Goal: Book appointment/travel/reservation

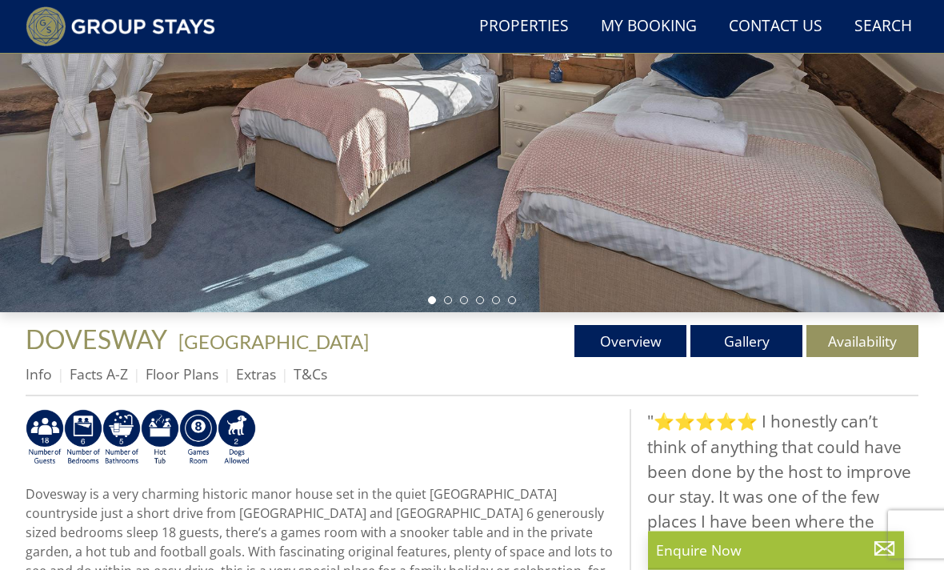
scroll to position [306, 0]
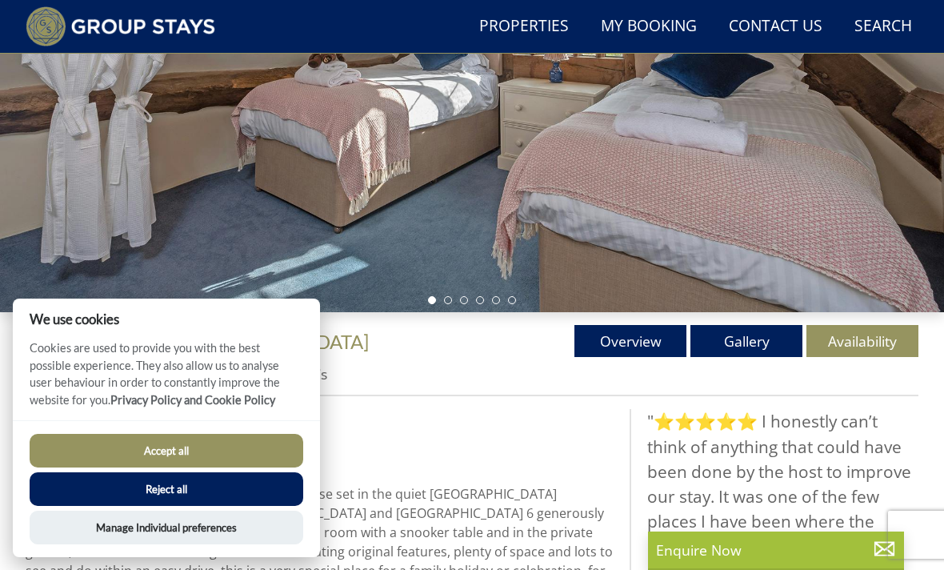
click at [753, 338] on link "Gallery" at bounding box center [747, 341] width 112 height 32
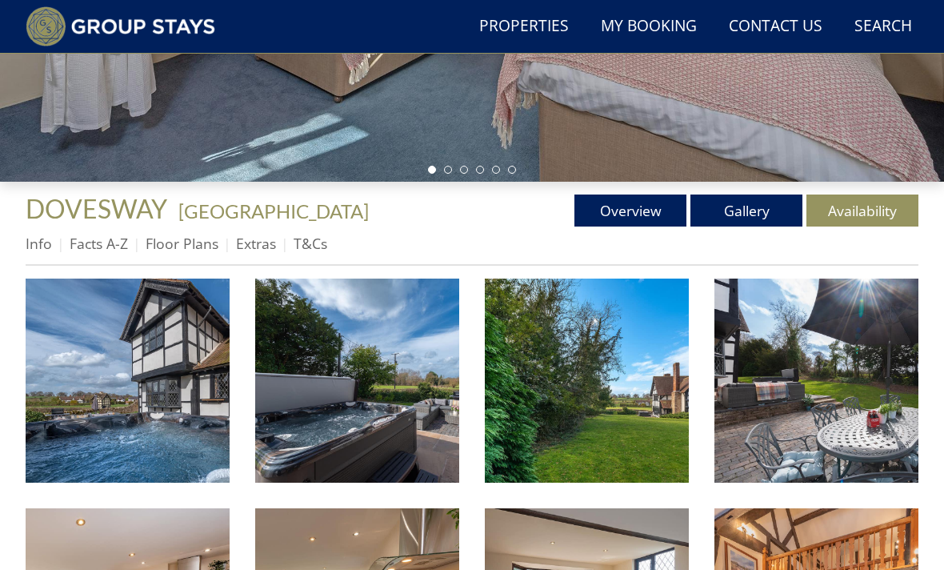
scroll to position [436, 0]
click at [165, 398] on img at bounding box center [128, 380] width 204 height 204
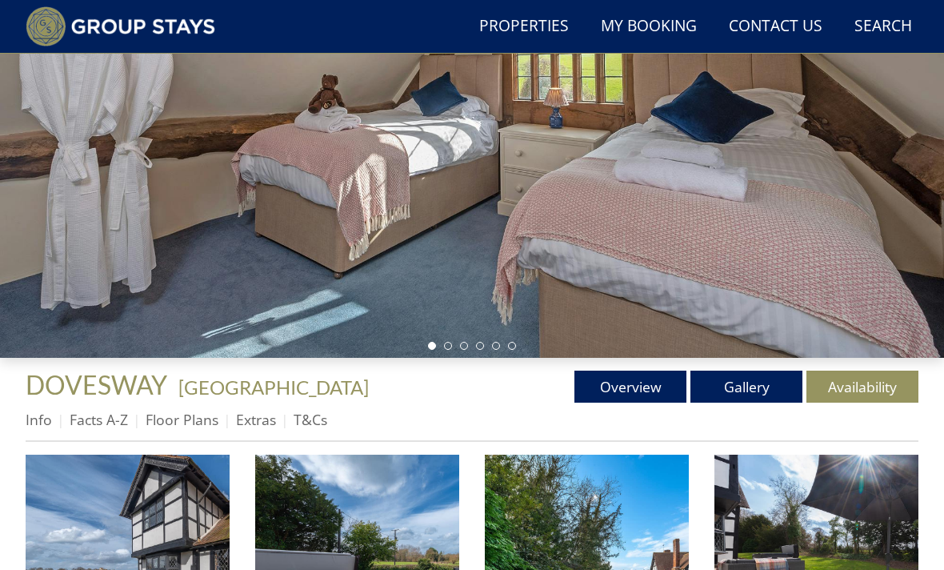
scroll to position [0, 0]
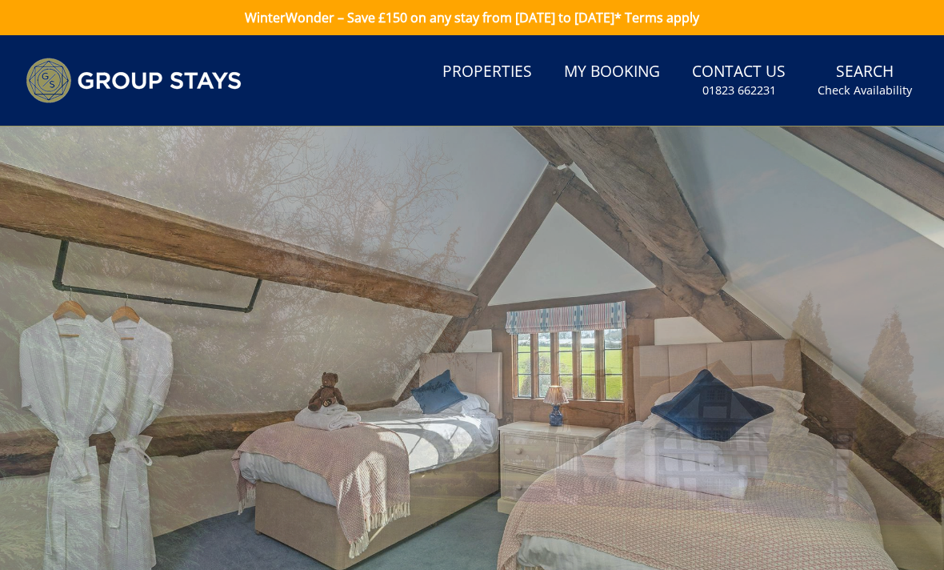
click at [878, 84] on small "Check Availability" at bounding box center [865, 90] width 94 height 16
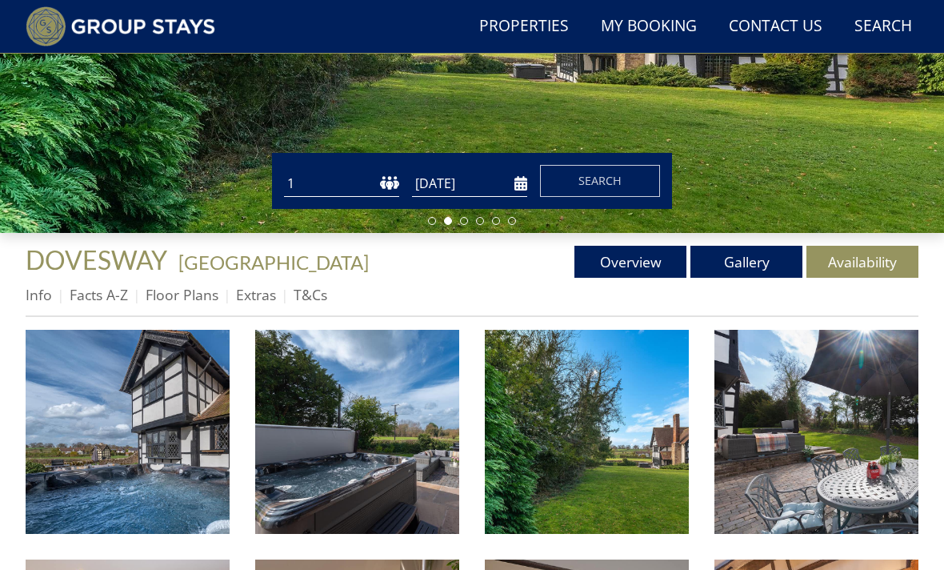
scroll to position [385, 0]
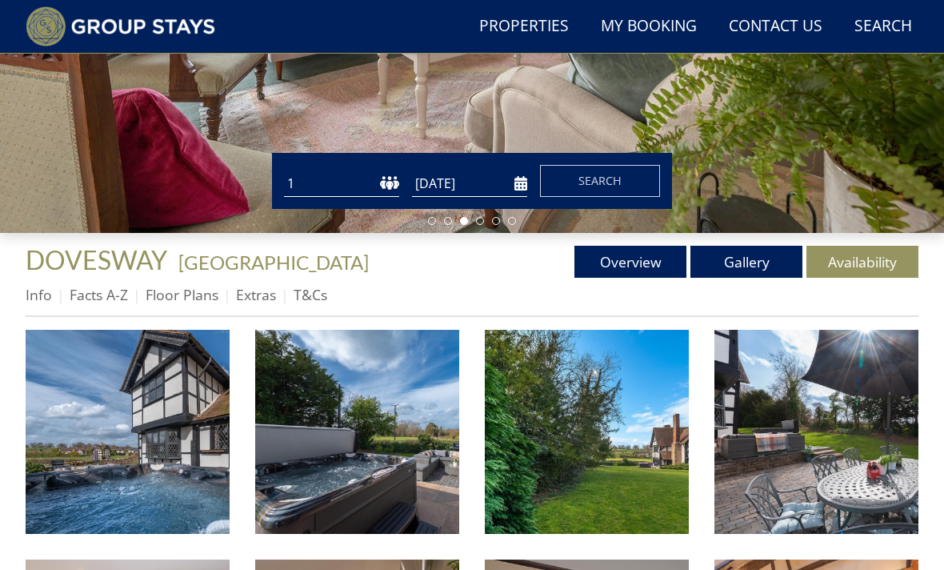
click at [390, 174] on select "1 2 3 4 5 6 7 8 9 10 11 12 13 14 15 16 17 18 19 20 21 22 23 24 25 26 27 28 29 3…" at bounding box center [341, 183] width 115 height 26
select select "18"
click at [517, 184] on input "[DATE]" at bounding box center [469, 183] width 115 height 26
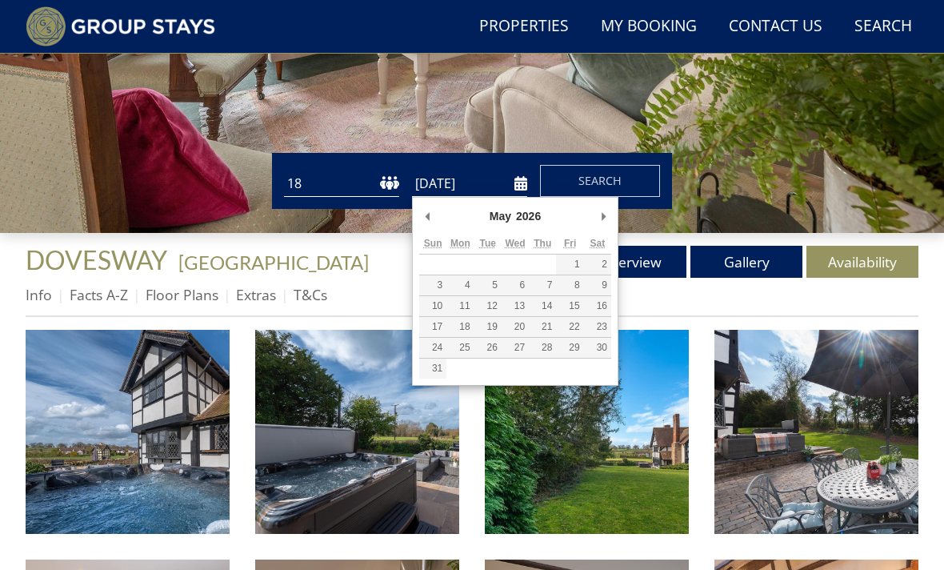
type input "[DATE]"
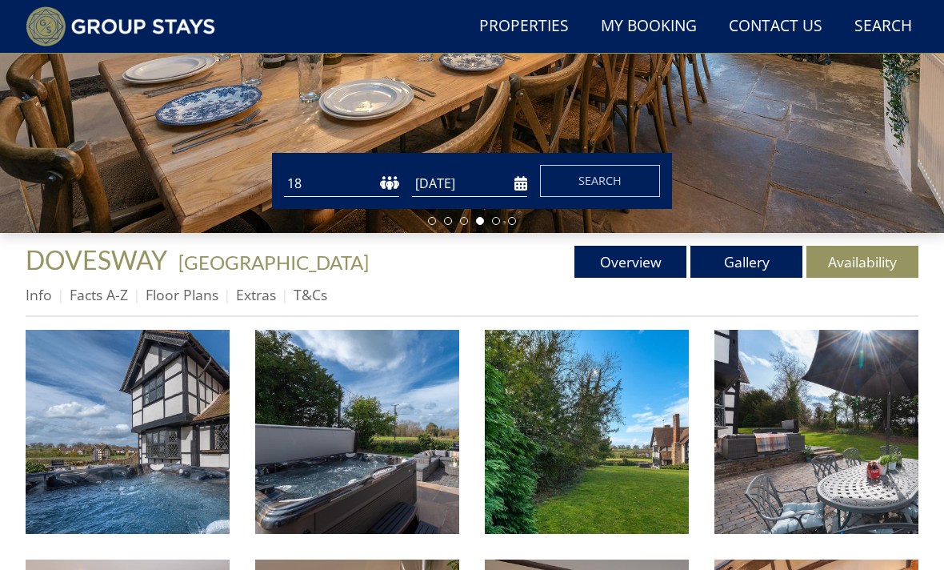
click at [611, 178] on span "Search" at bounding box center [600, 180] width 43 height 15
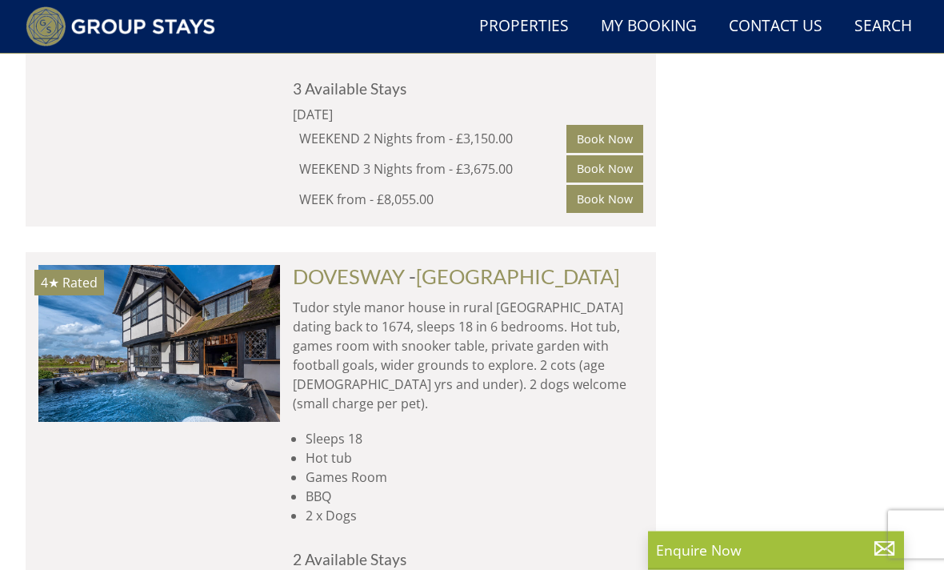
scroll to position [2920, 0]
click at [232, 265] on img at bounding box center [159, 343] width 242 height 156
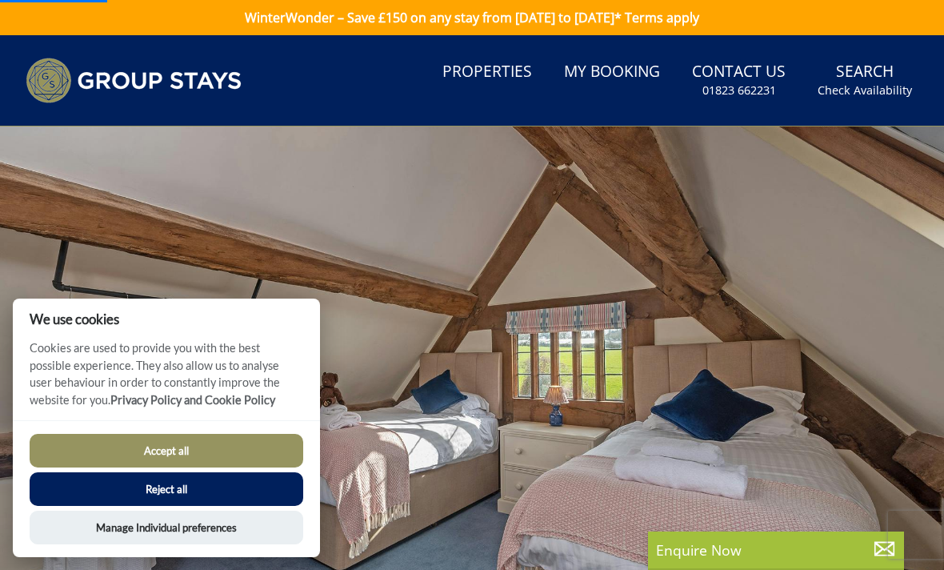
click at [243, 467] on button "Accept all" at bounding box center [167, 451] width 274 height 34
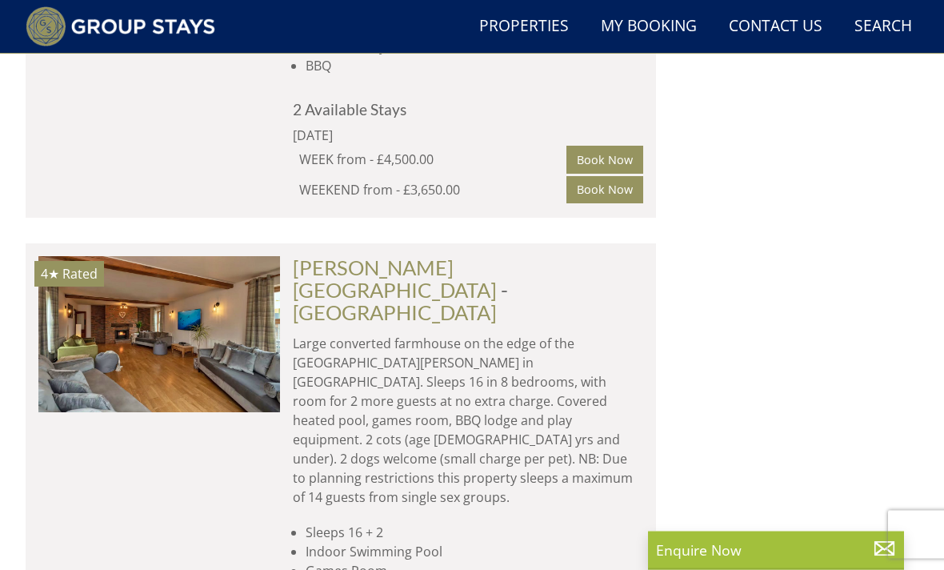
scroll to position [1838, 0]
click at [182, 256] on img at bounding box center [159, 334] width 242 height 156
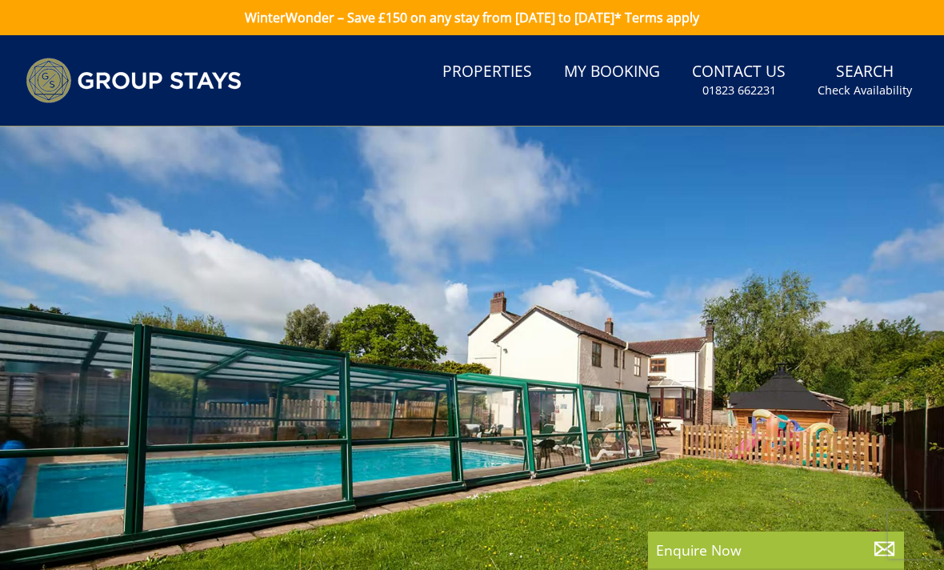
click at [854, 340] on div at bounding box center [472, 390] width 944 height 529
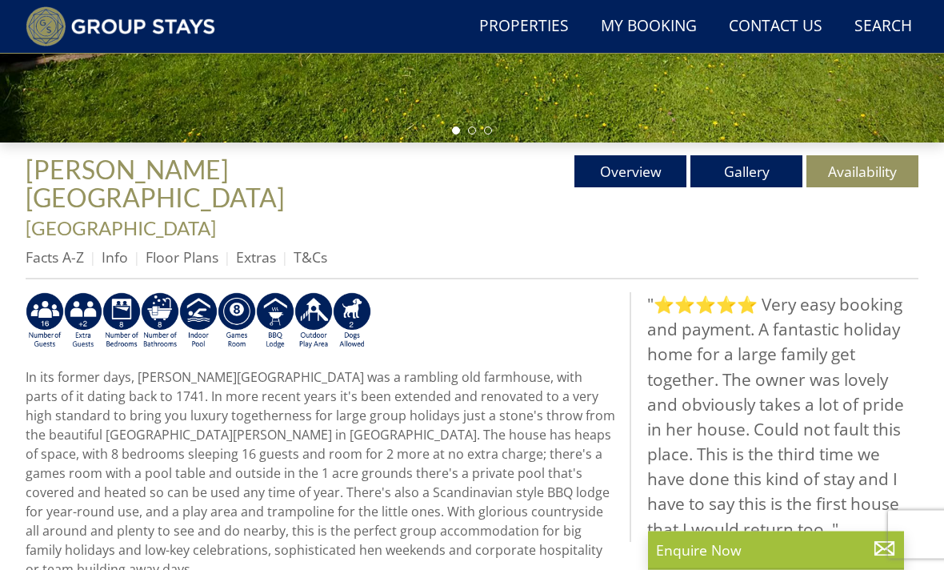
scroll to position [473, 0]
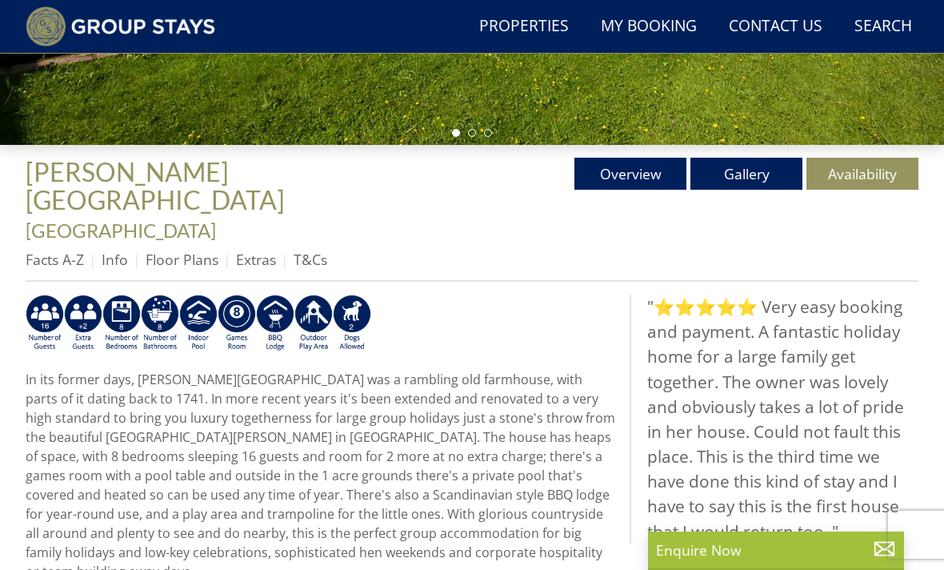
click at [755, 170] on link "Gallery" at bounding box center [747, 174] width 112 height 32
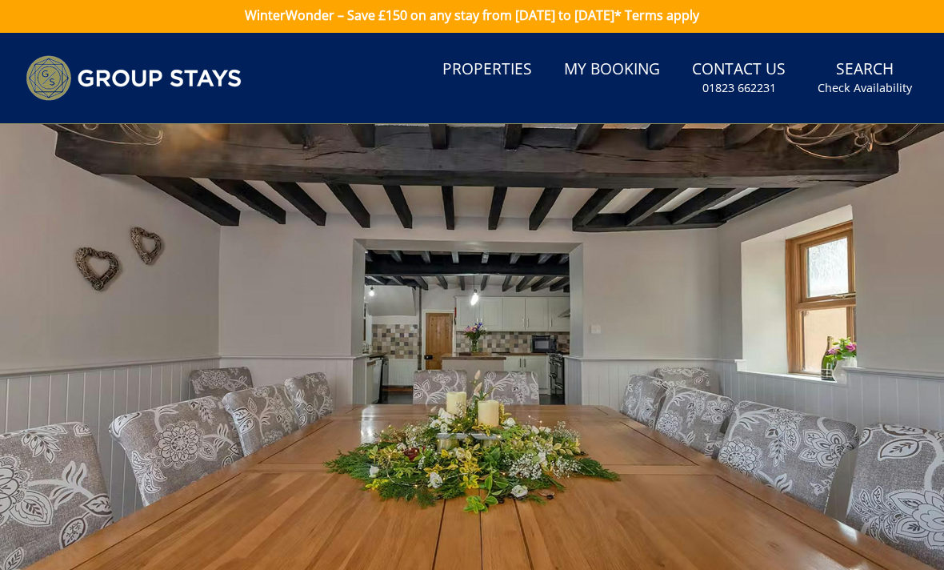
scroll to position [93, 0]
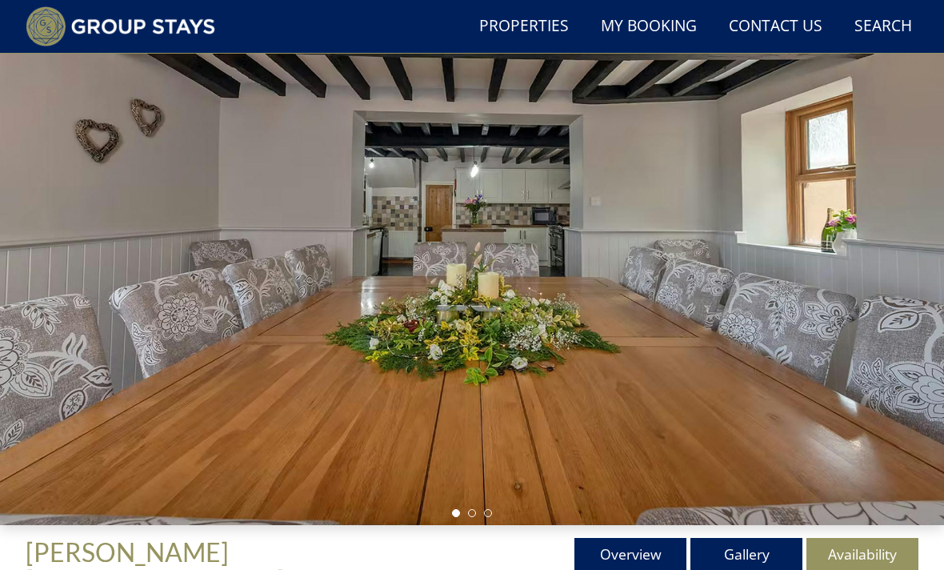
click at [738, 551] on link "Gallery" at bounding box center [747, 554] width 112 height 32
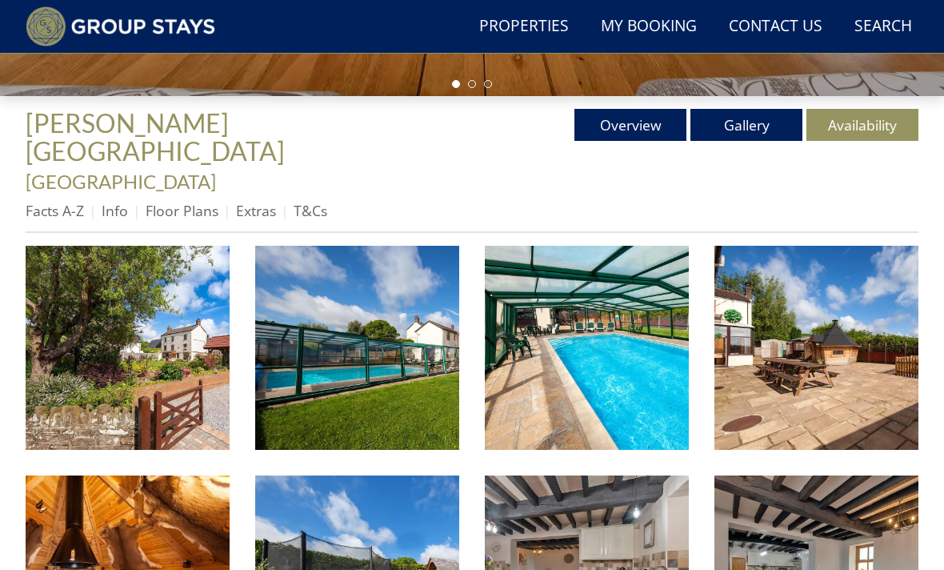
scroll to position [520, 0]
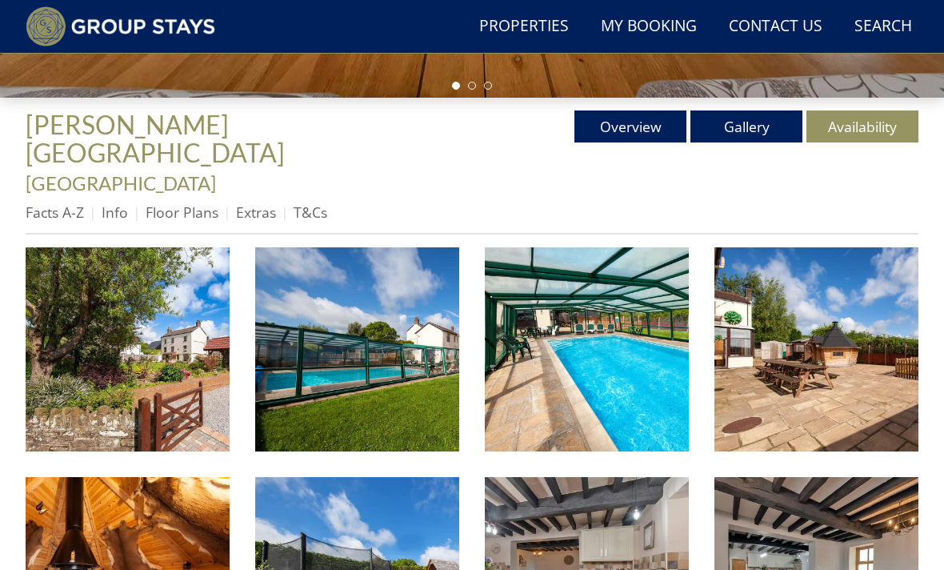
click at [170, 316] on img at bounding box center [128, 349] width 204 height 204
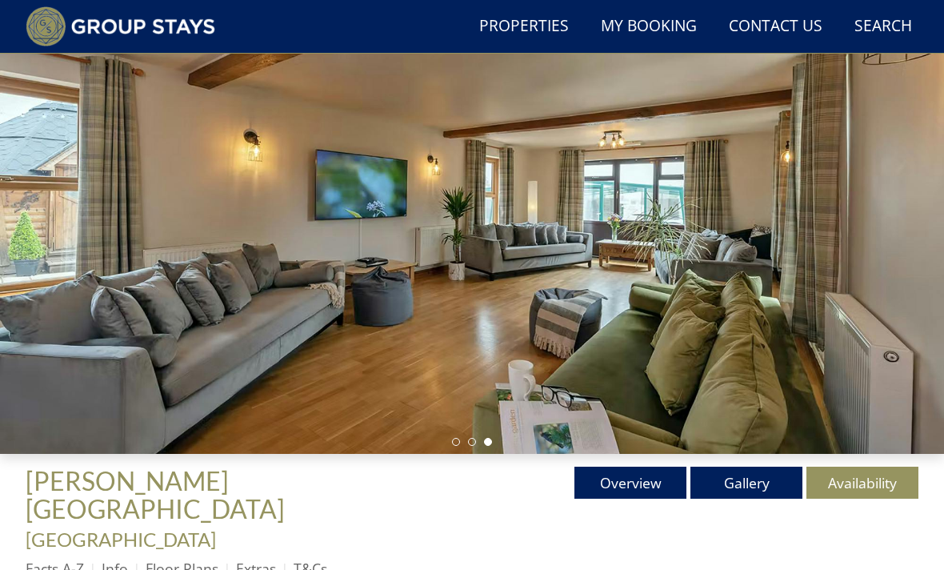
scroll to position [0, 0]
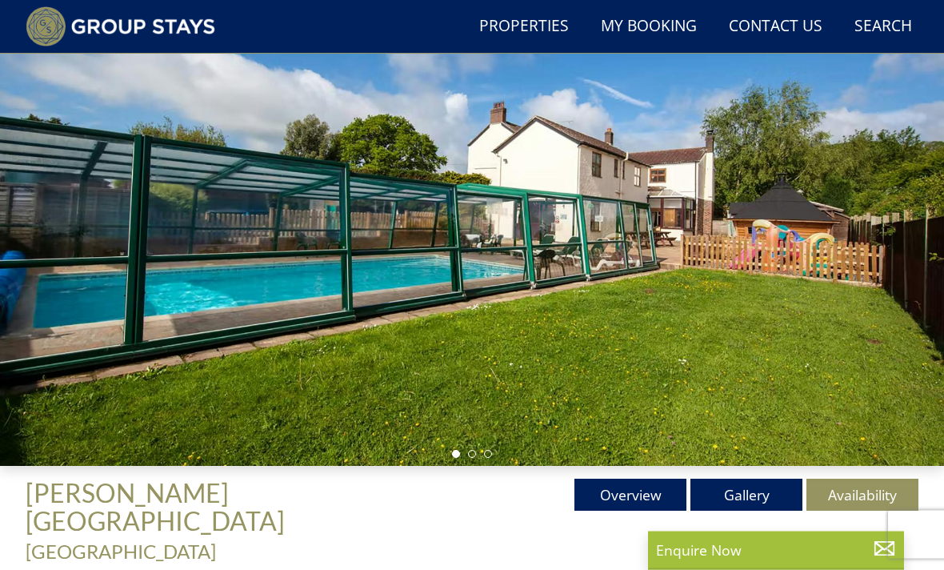
scroll to position [154, 0]
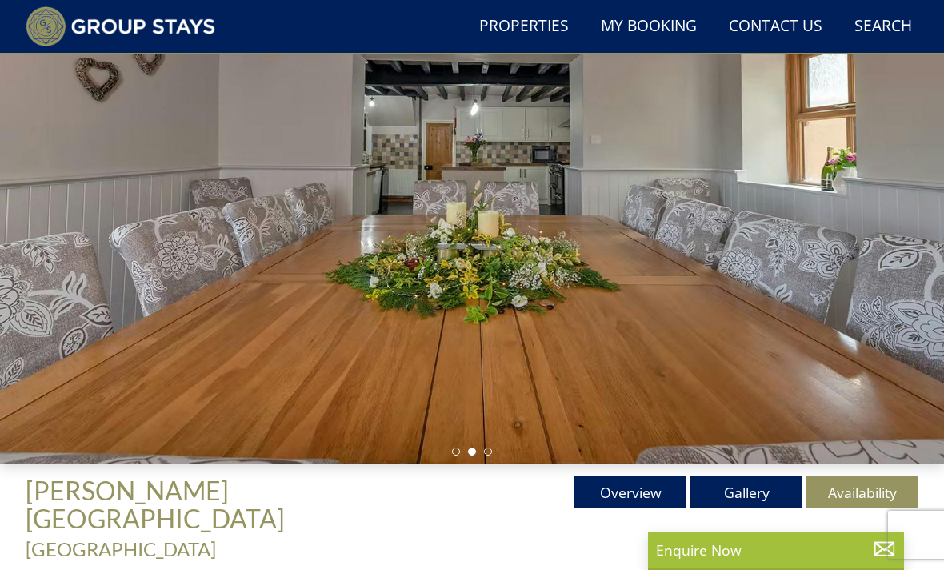
click at [854, 486] on link "Availability" at bounding box center [863, 492] width 112 height 32
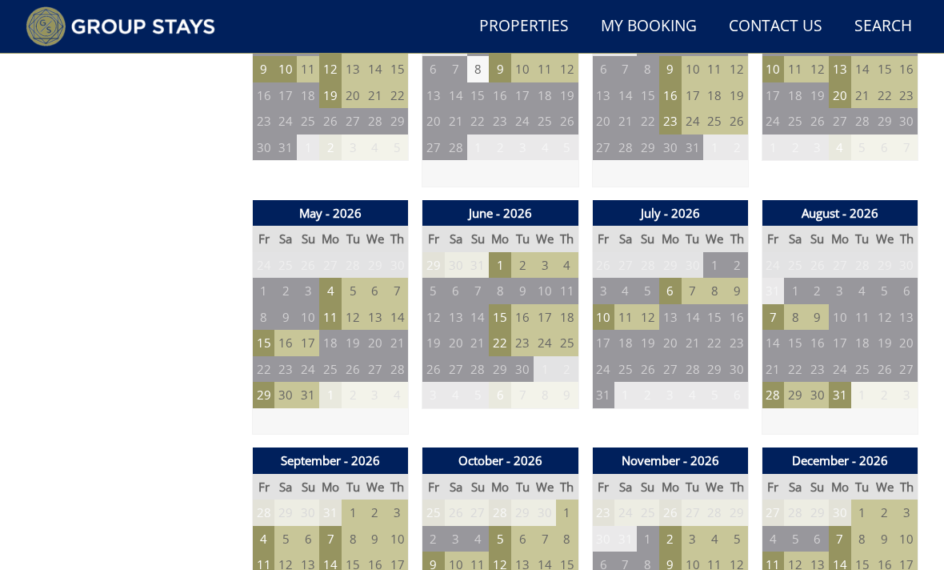
scroll to position [1063, 0]
click at [268, 382] on td "29" at bounding box center [264, 395] width 22 height 26
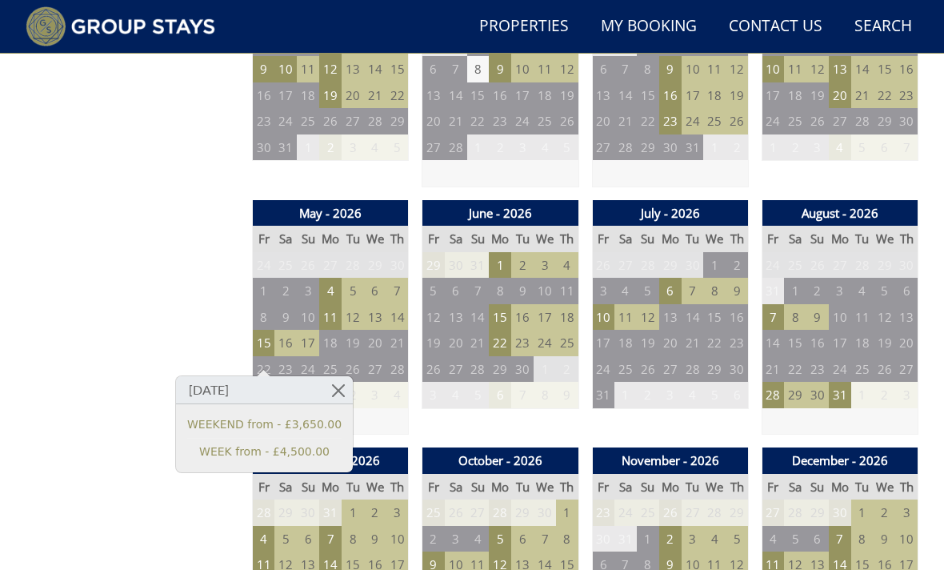
click at [306, 382] on td "31" at bounding box center [308, 395] width 22 height 26
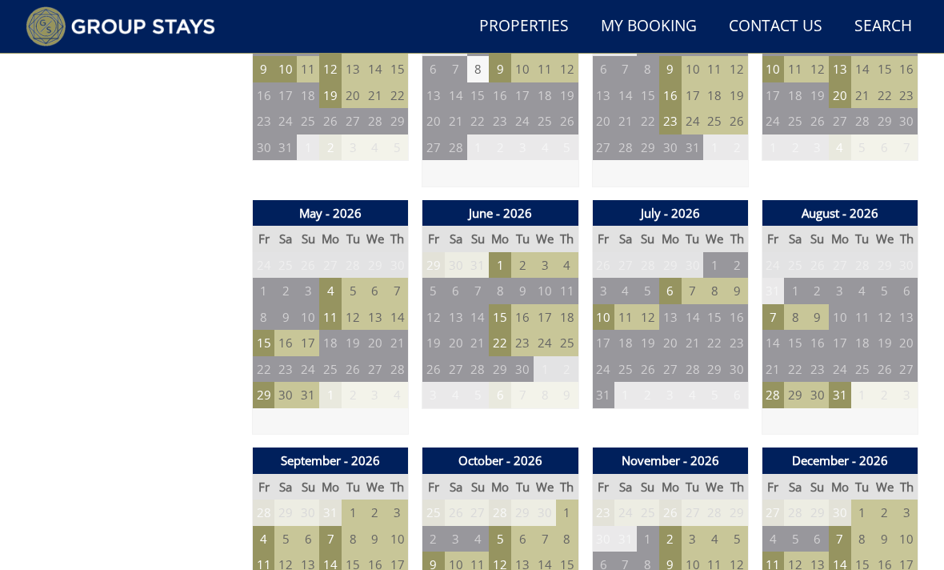
click at [269, 382] on td "29" at bounding box center [264, 395] width 22 height 26
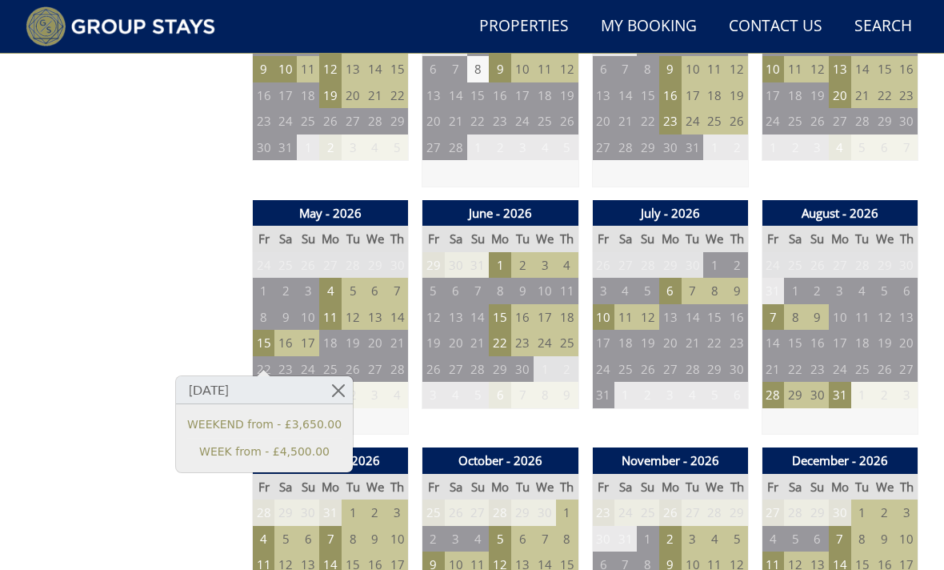
click at [299, 424] on link "WEEKEND from - £3,650.00" at bounding box center [264, 424] width 154 height 17
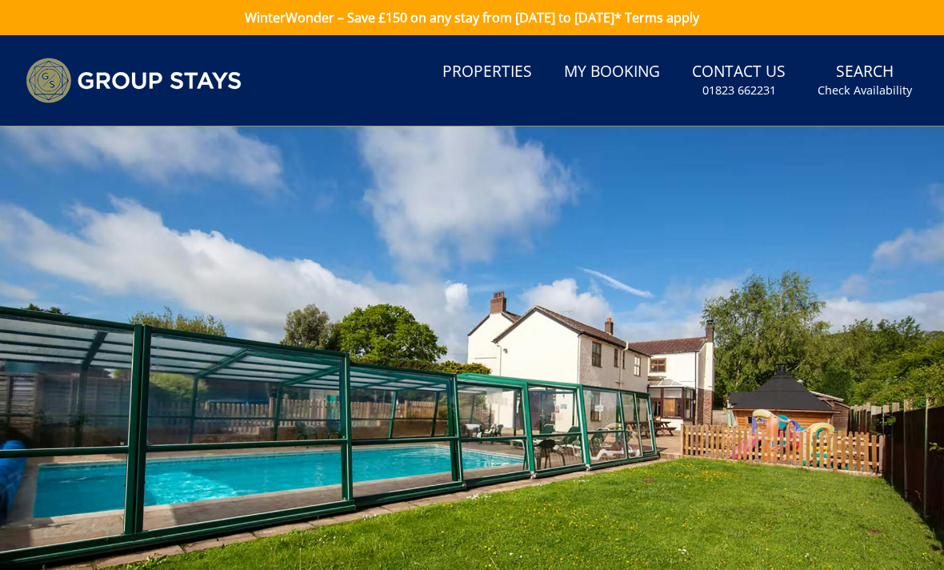
scroll to position [48, 0]
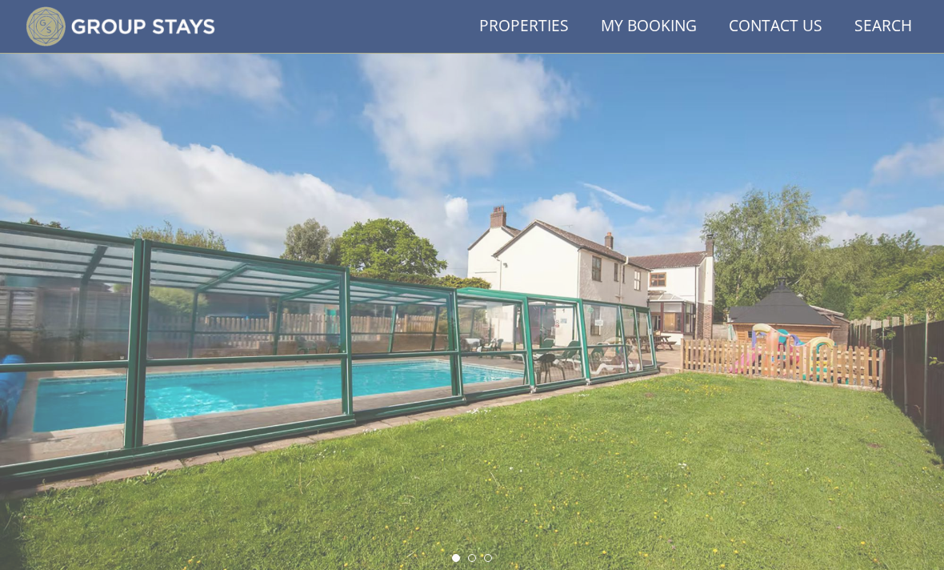
scroll to position [1063, 0]
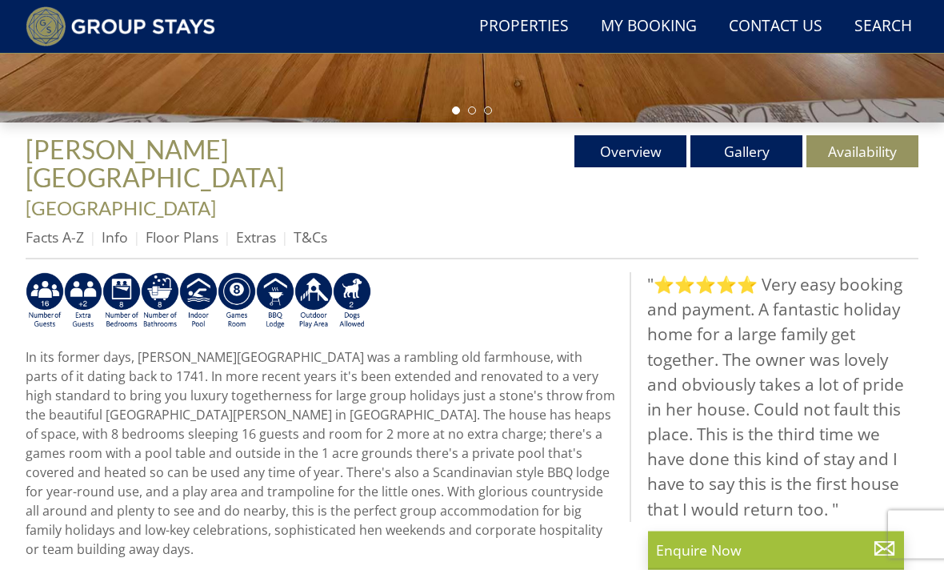
scroll to position [496, 0]
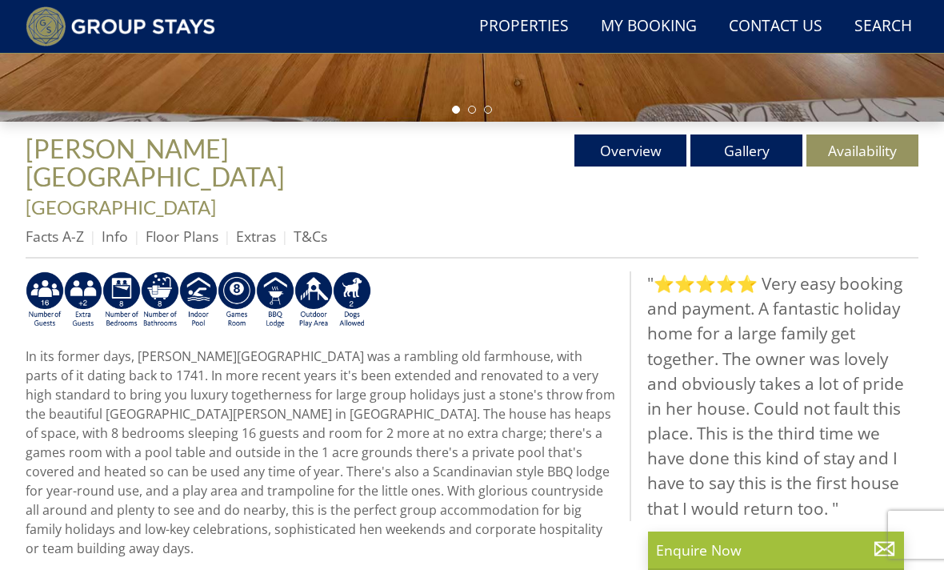
click at [115, 226] on link "Info" at bounding box center [115, 235] width 26 height 19
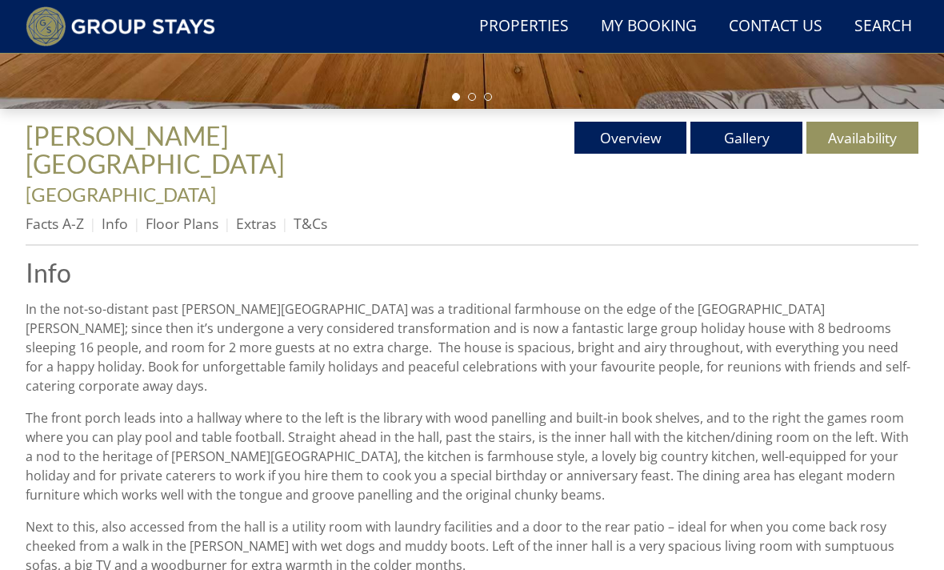
scroll to position [508, 0]
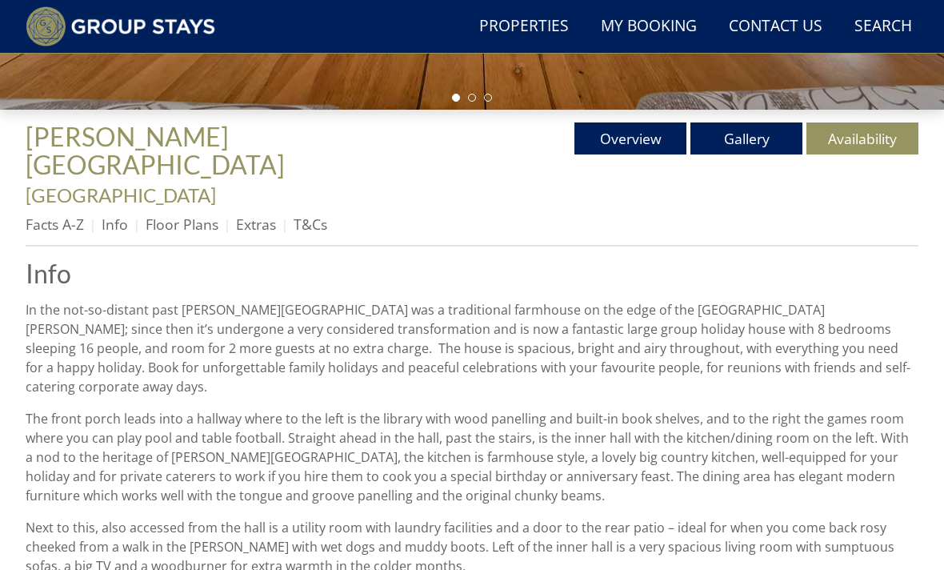
click at [262, 214] on link "Extras" at bounding box center [256, 223] width 40 height 19
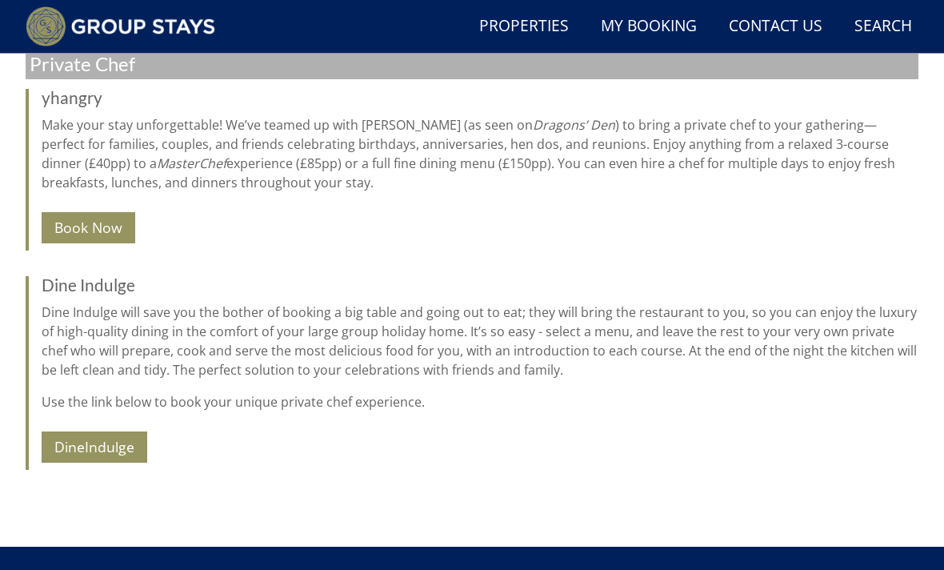
scroll to position [1825, 0]
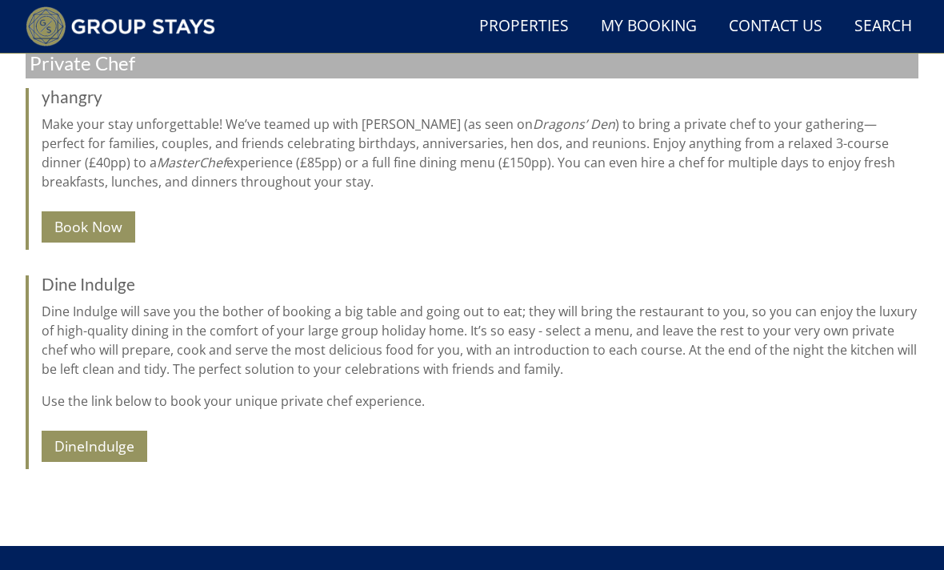
click at [116, 431] on link "DineIndulge" at bounding box center [95, 446] width 106 height 31
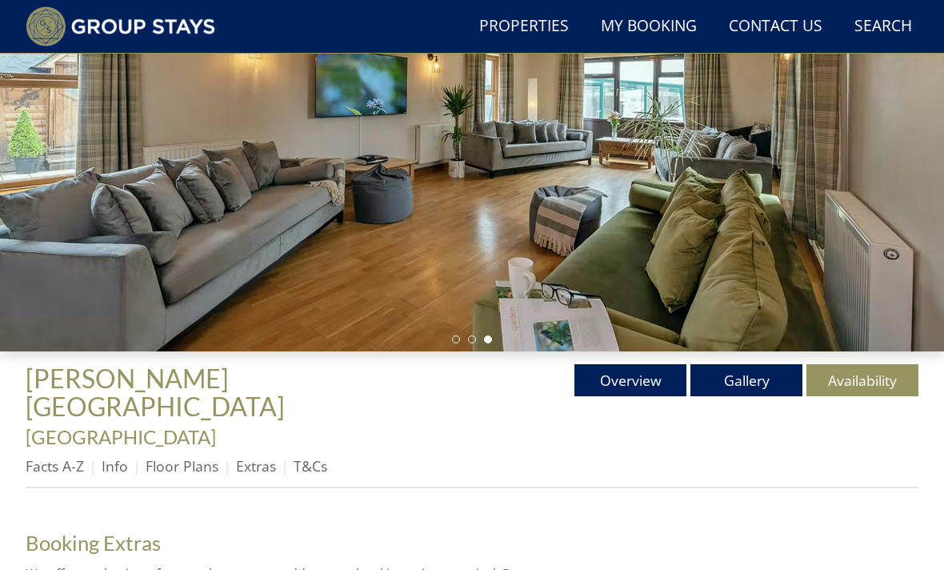
scroll to position [266, 0]
click at [633, 382] on link "Overview" at bounding box center [631, 380] width 112 height 32
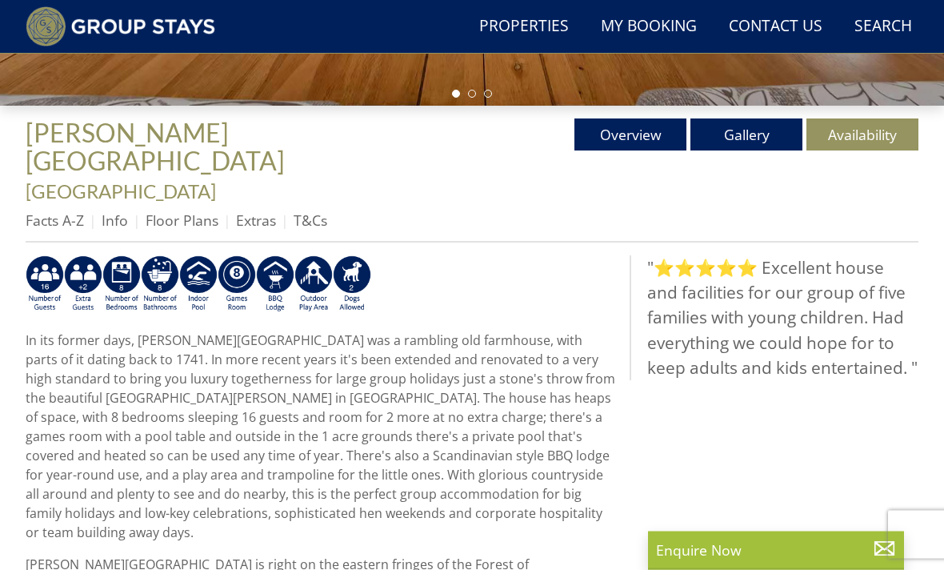
scroll to position [512, 0]
click at [90, 255] on img at bounding box center [83, 284] width 38 height 58
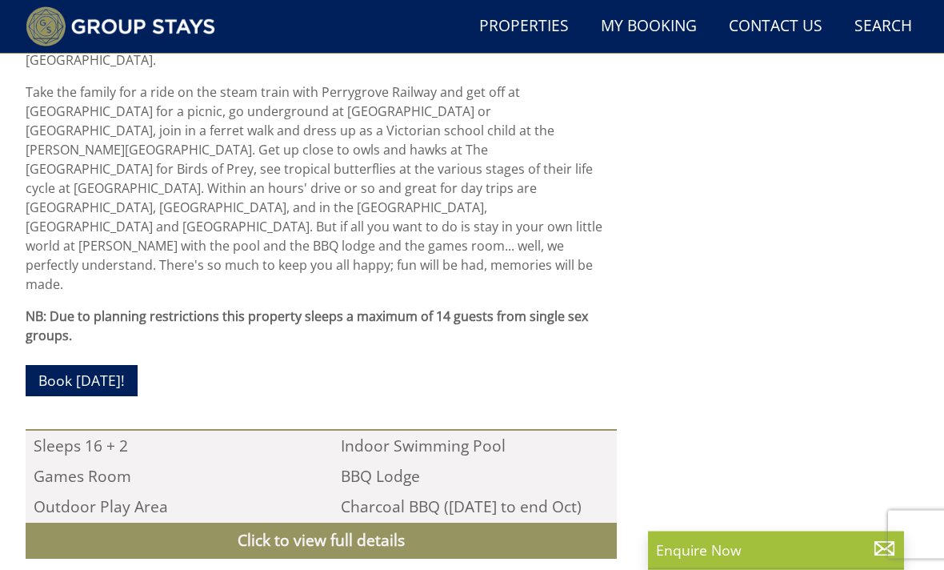
scroll to position [1356, 0]
click at [491, 523] on link "Click to view full details" at bounding box center [321, 541] width 591 height 36
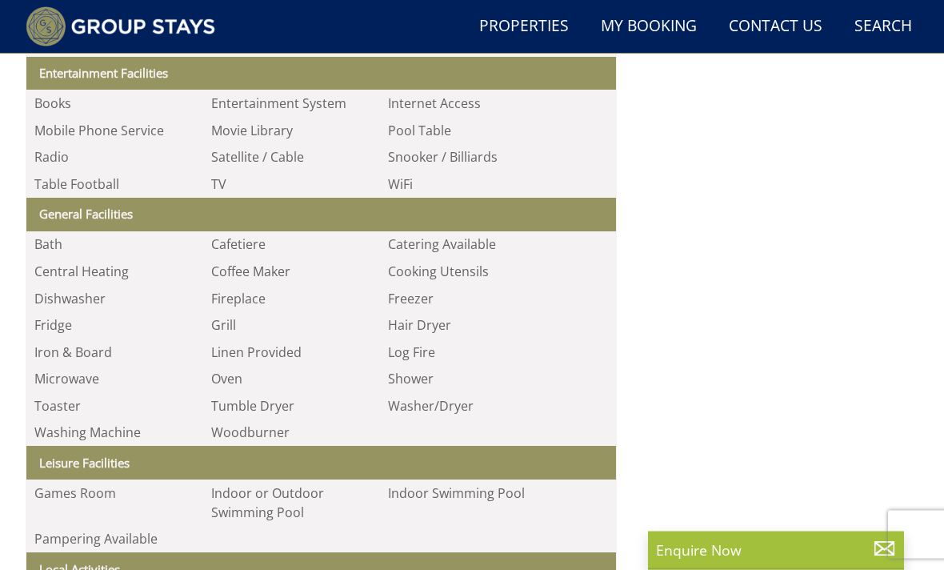
scroll to position [2117, 0]
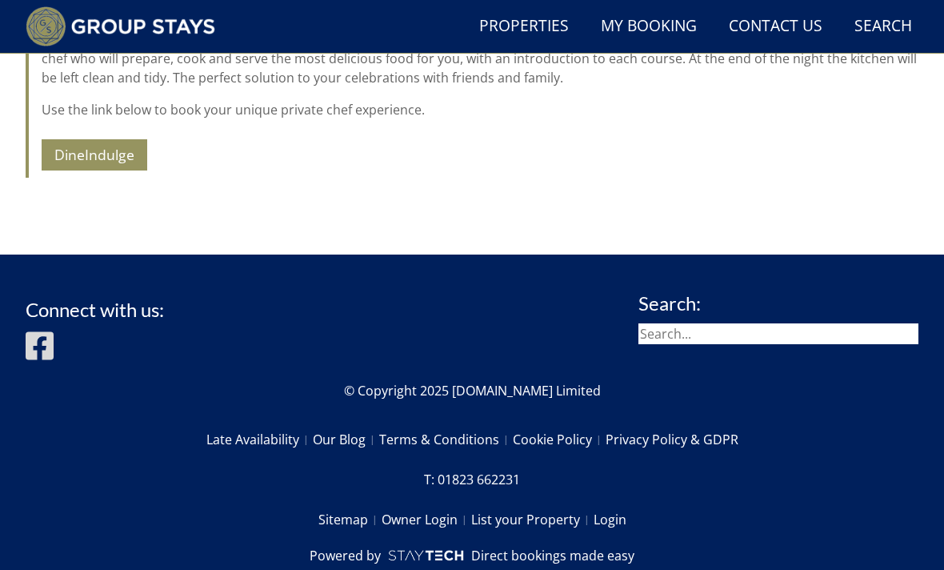
scroll to position [508, 0]
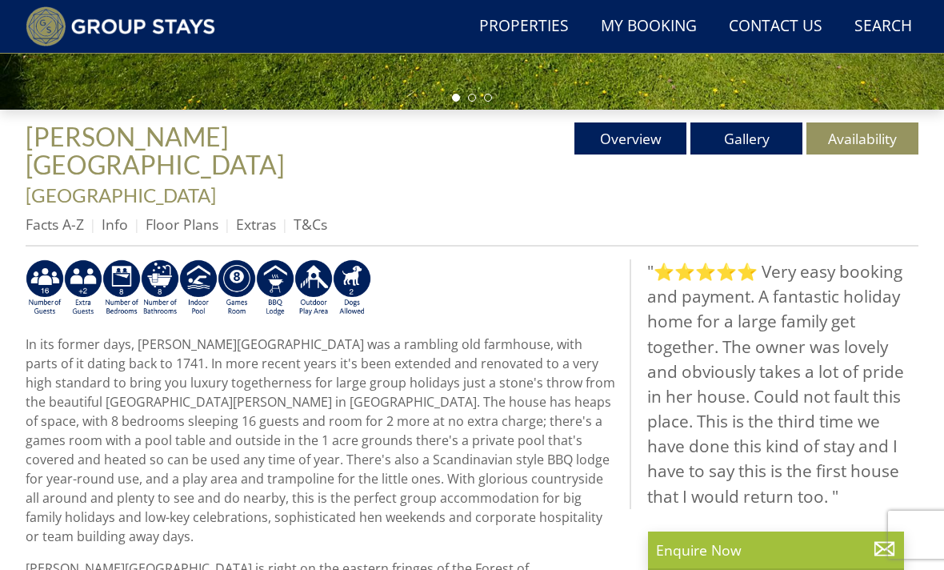
scroll to position [496, 0]
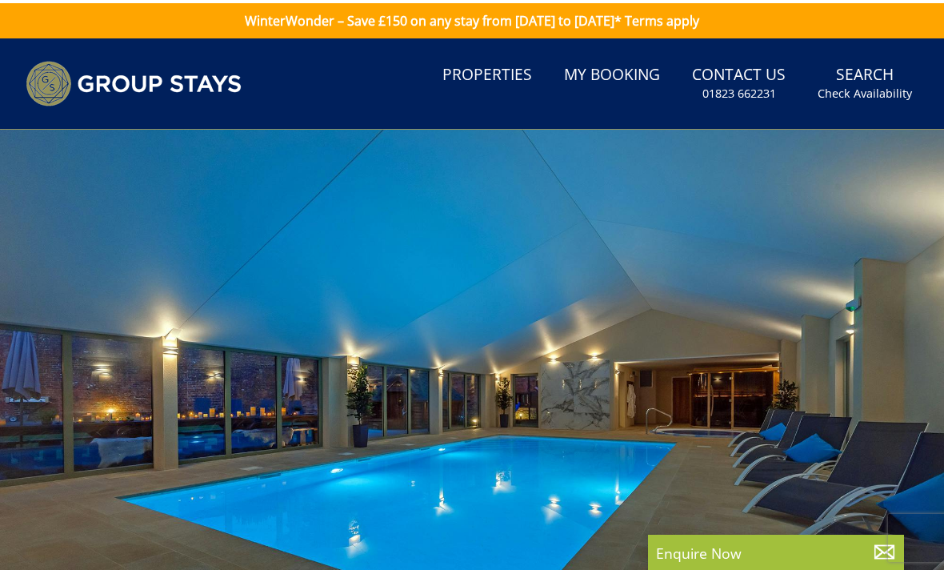
select select "18"
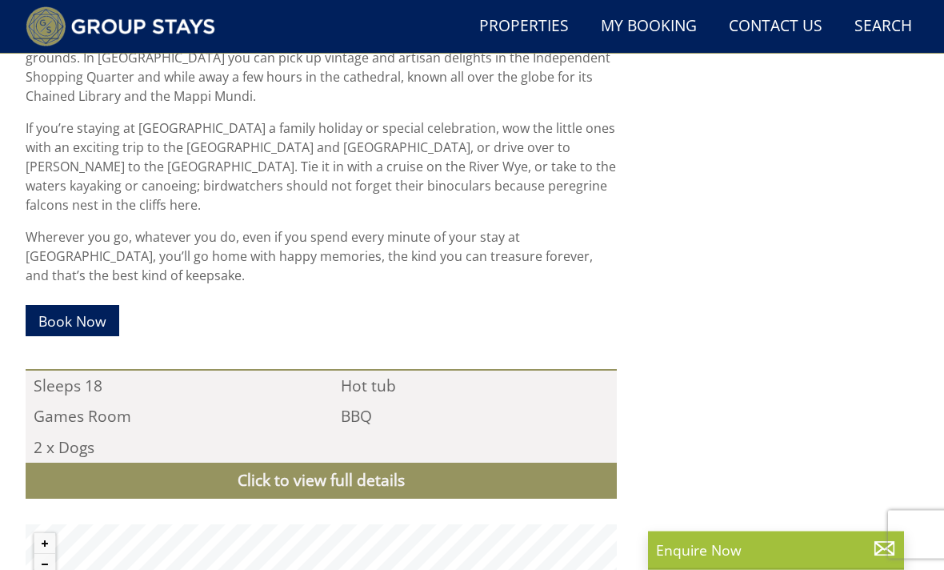
scroll to position [1242, 0]
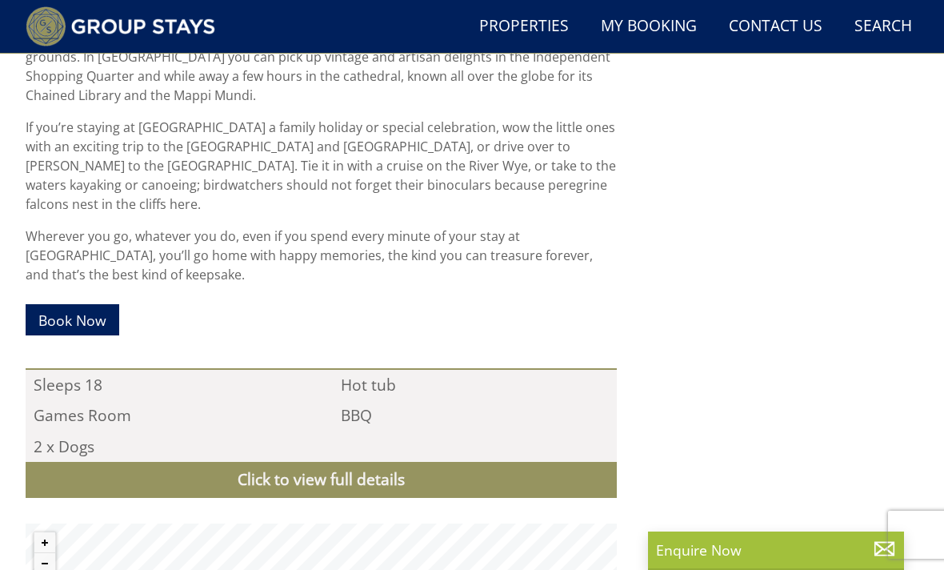
click at [443, 462] on link "Click to view full details" at bounding box center [321, 480] width 591 height 36
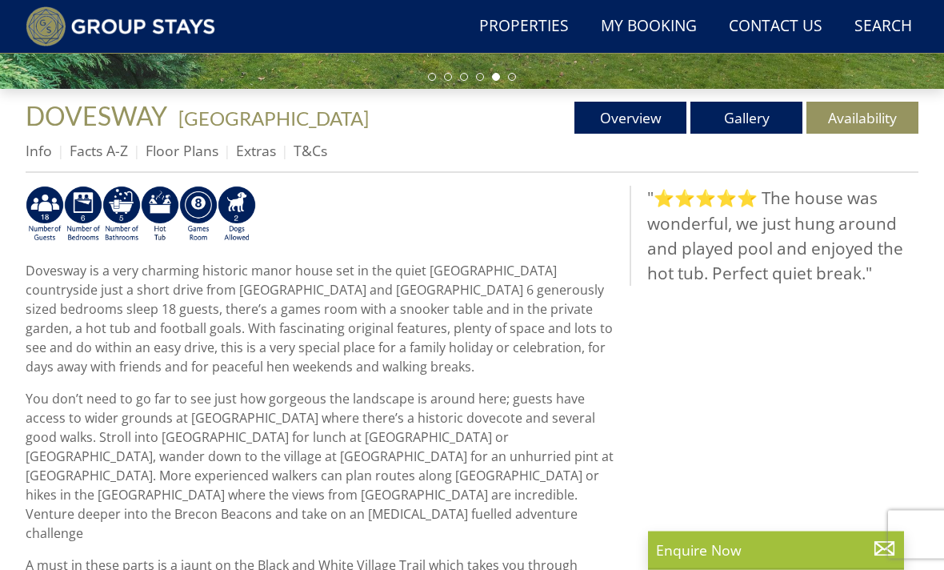
scroll to position [529, 0]
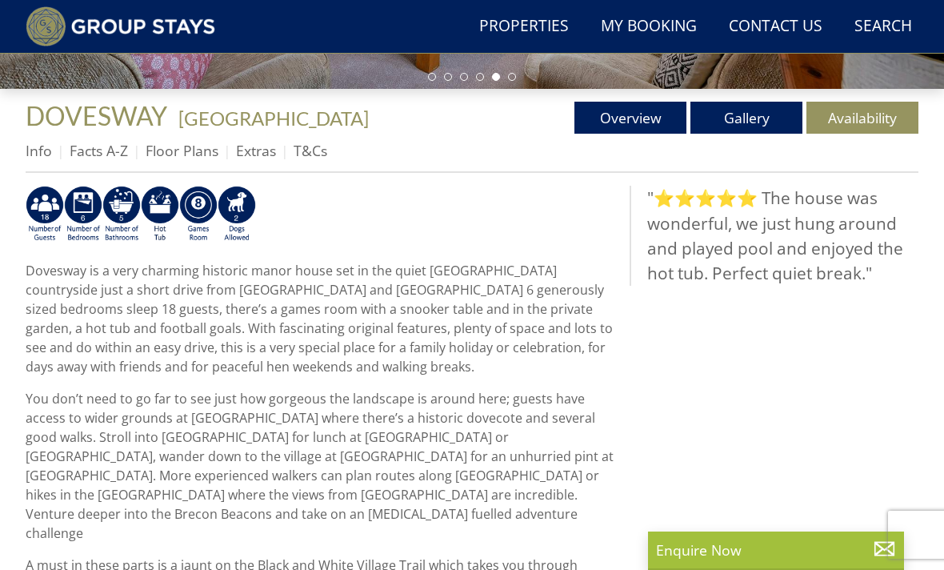
click at [266, 154] on link "Extras" at bounding box center [256, 150] width 40 height 19
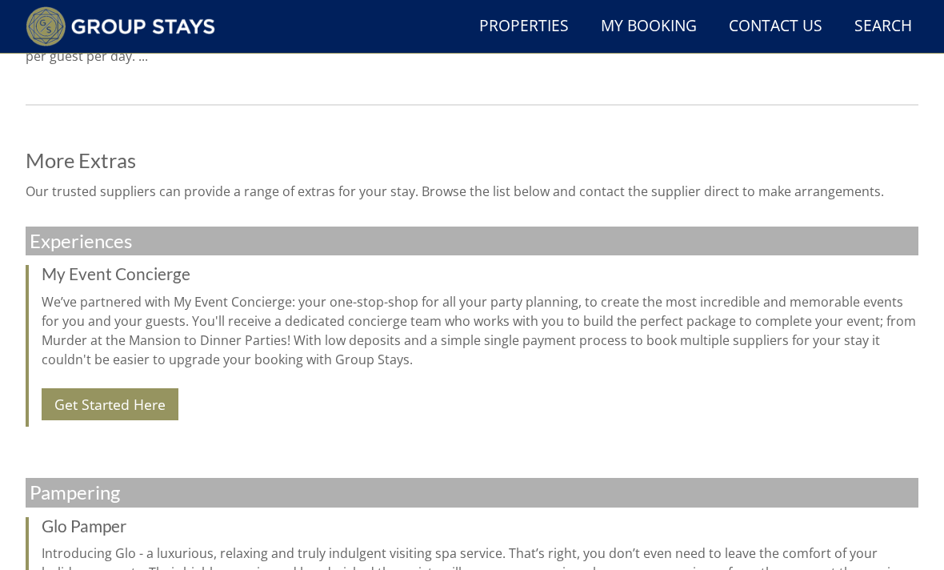
scroll to position [1008, 0]
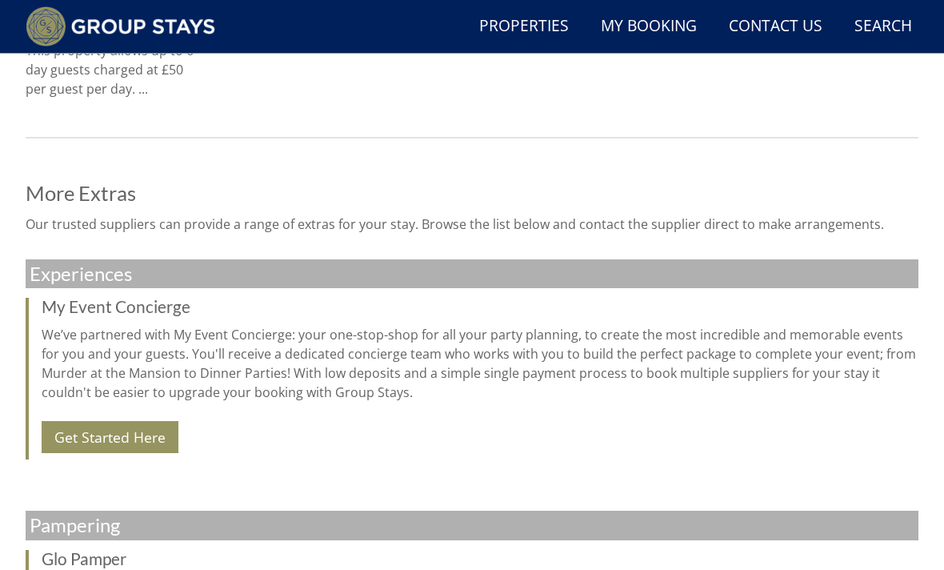
click at [156, 427] on link "Get Started Here" at bounding box center [110, 436] width 137 height 31
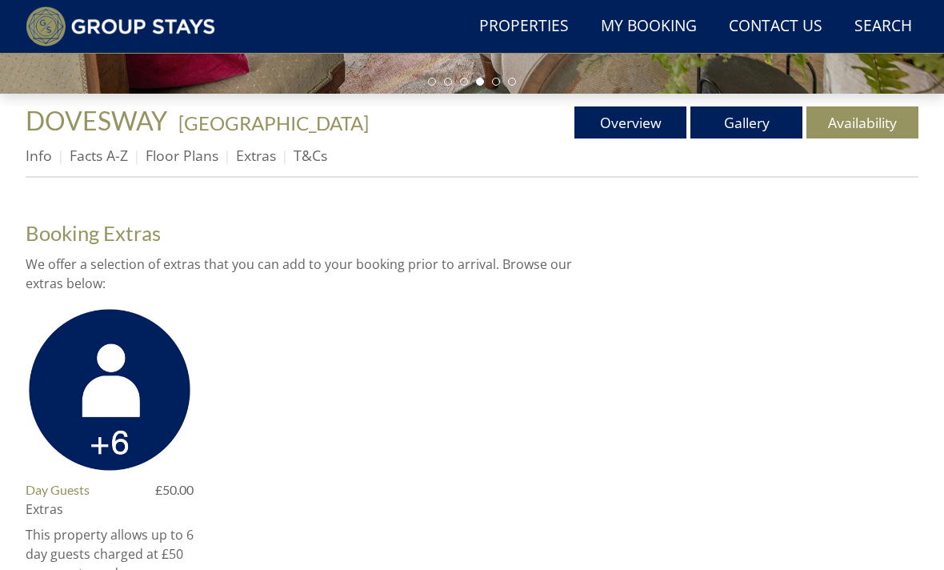
scroll to position [524, 0]
click at [259, 159] on link "Extras" at bounding box center [256, 155] width 40 height 19
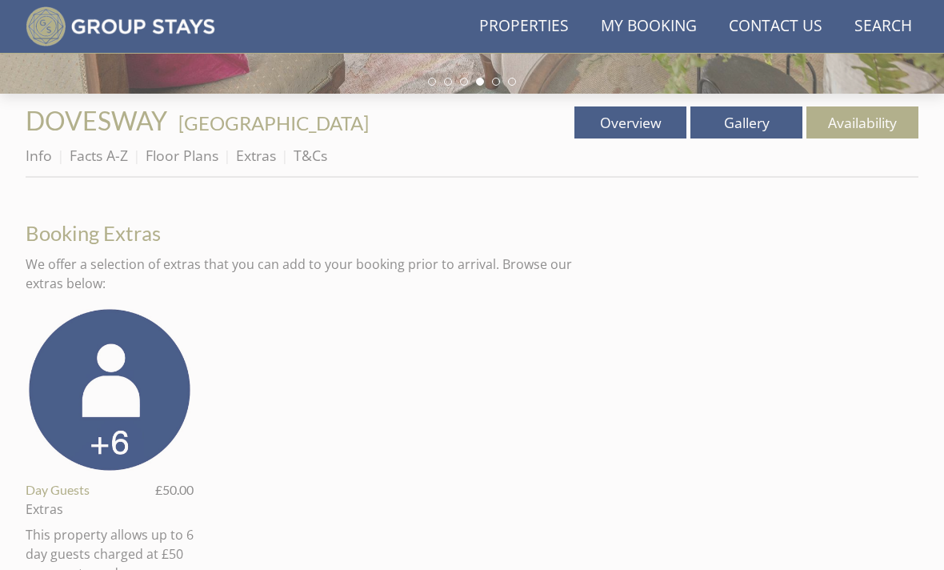
scroll to position [0, 0]
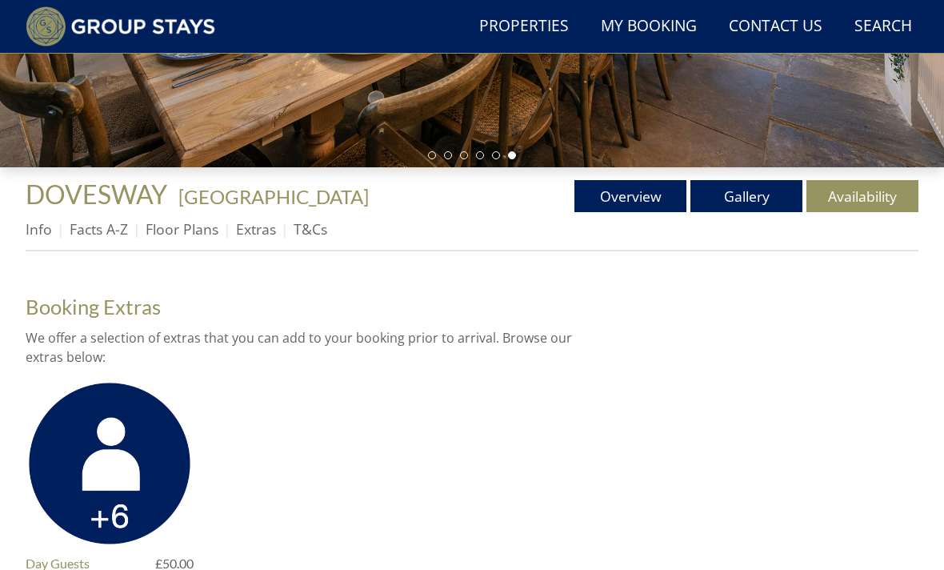
click at [189, 229] on link "Floor Plans" at bounding box center [182, 229] width 73 height 19
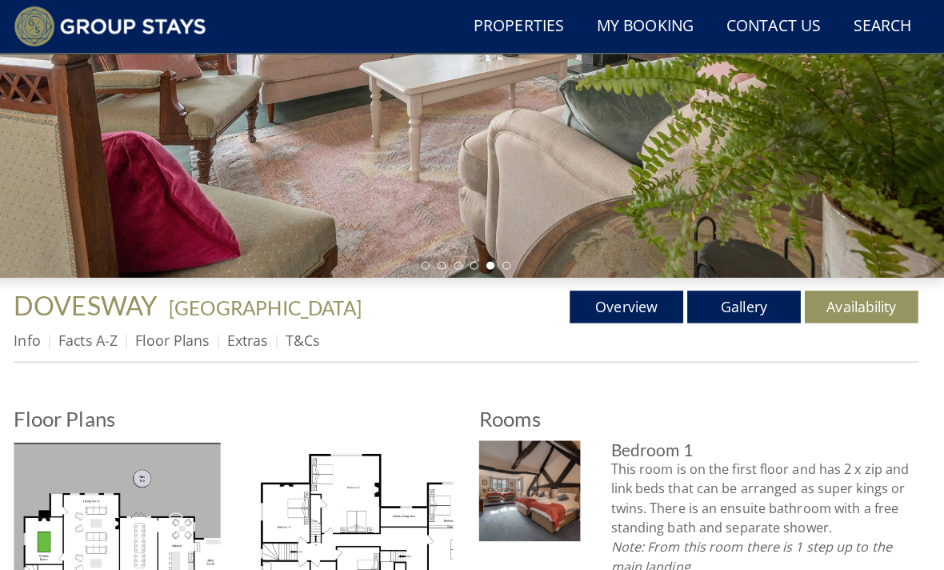
scroll to position [345, 0]
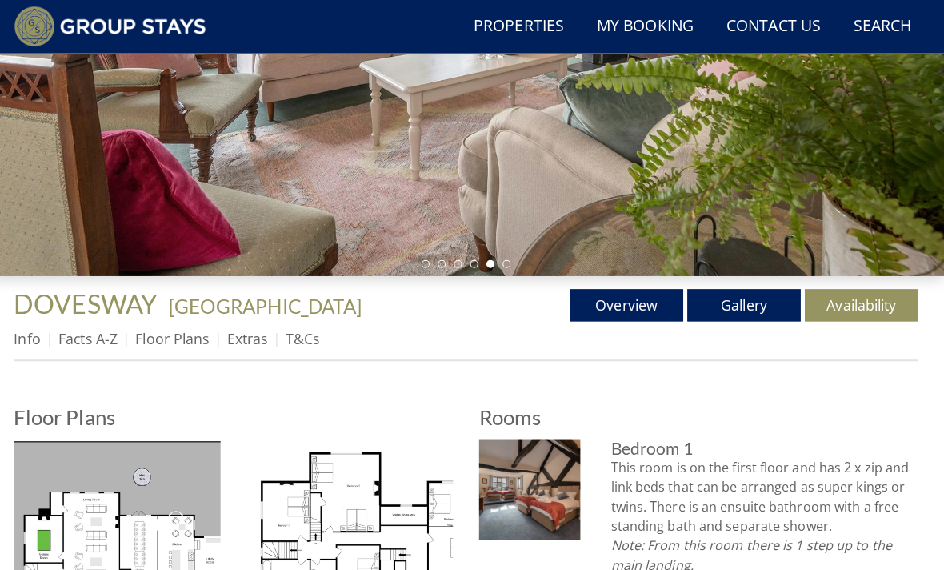
click at [91, 342] on link "Facts A-Z" at bounding box center [99, 334] width 58 height 19
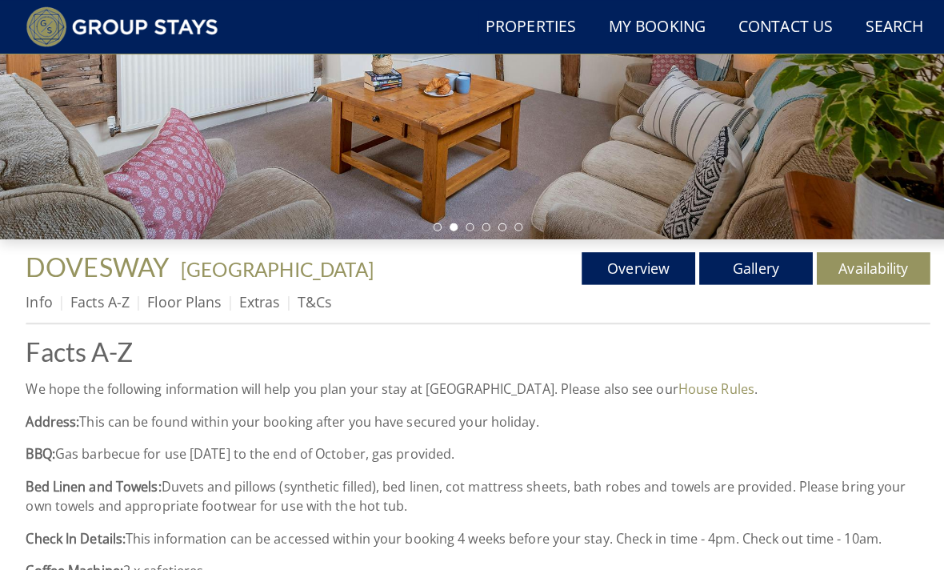
scroll to position [382, 0]
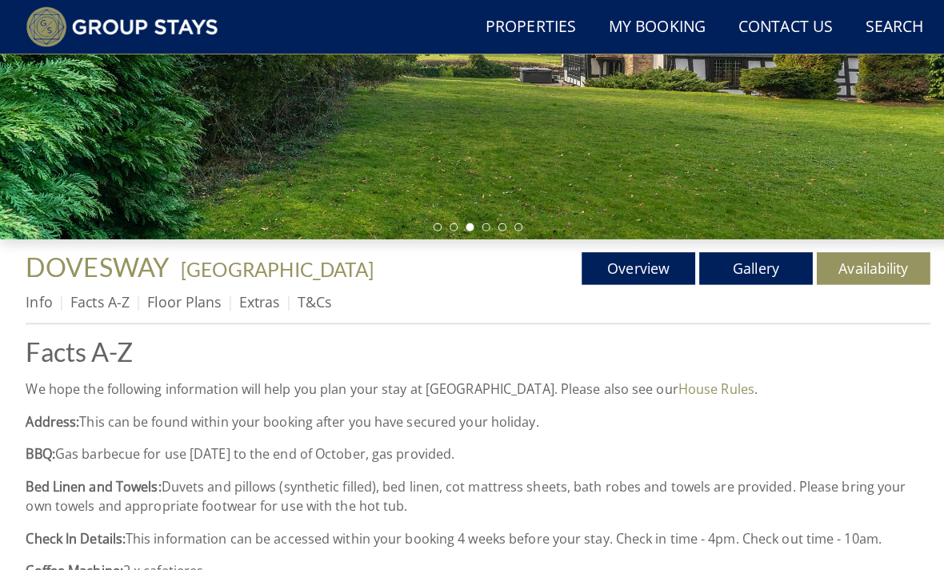
click at [42, 301] on link "Info" at bounding box center [39, 297] width 26 height 19
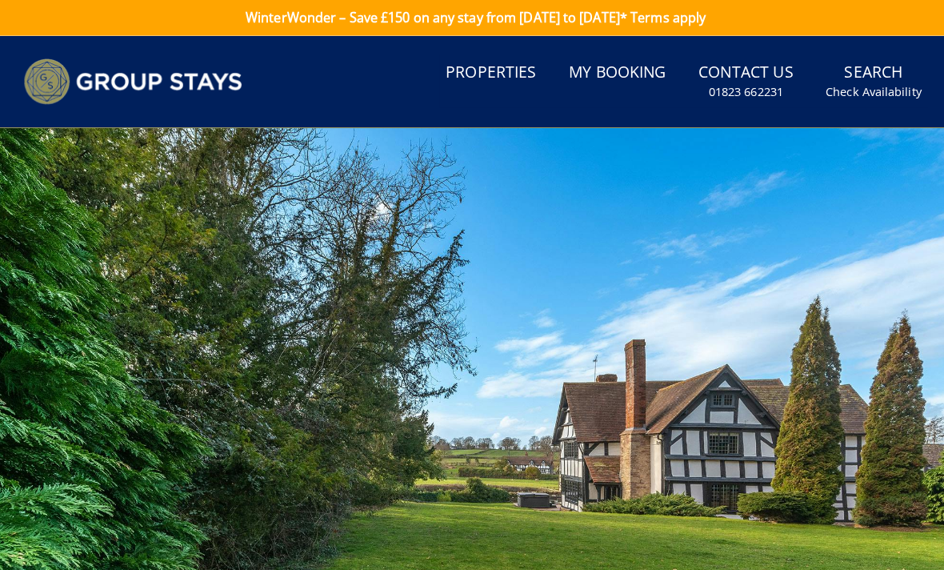
scroll to position [374, 0]
